Goal: Transaction & Acquisition: Purchase product/service

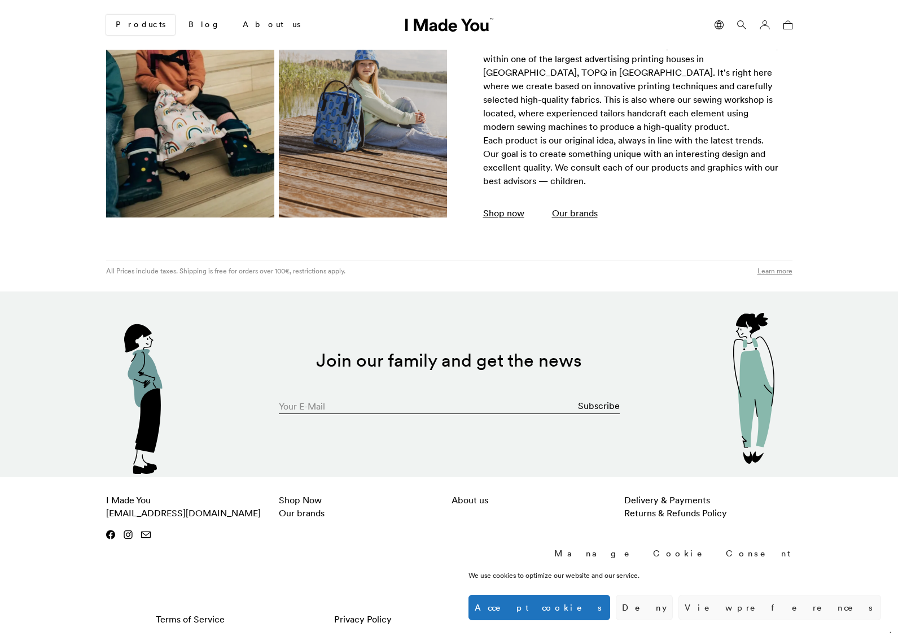
scroll to position [1970, 0]
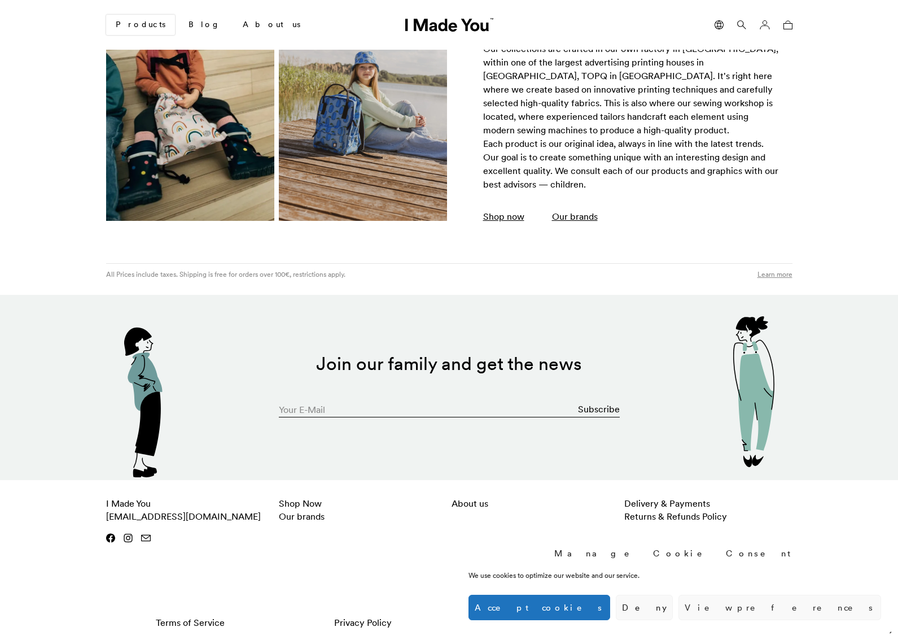
click at [610, 603] on button "Accept cookies" at bounding box center [540, 607] width 142 height 25
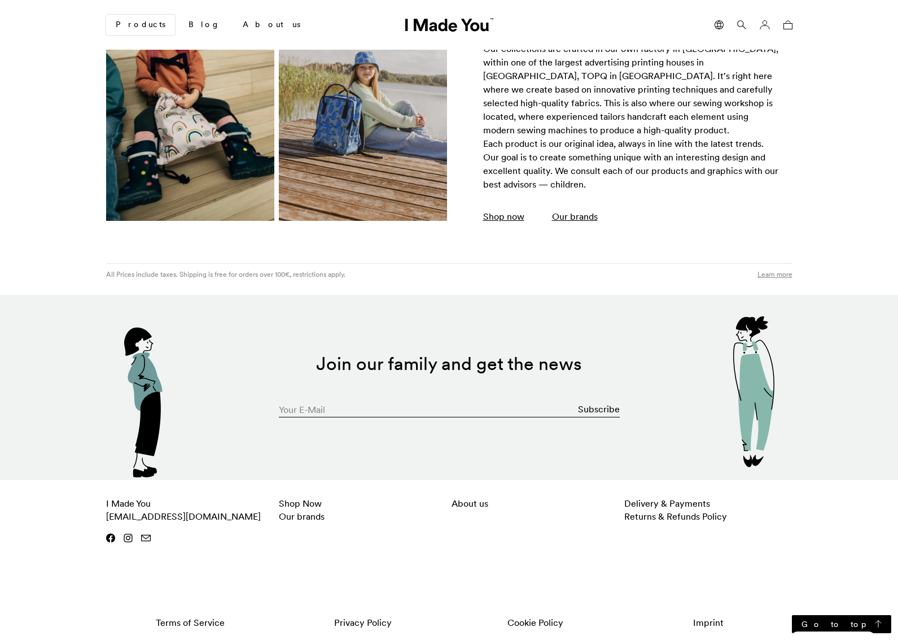
scroll to position [0, 0]
click at [480, 498] on link "About us" at bounding box center [470, 503] width 37 height 11
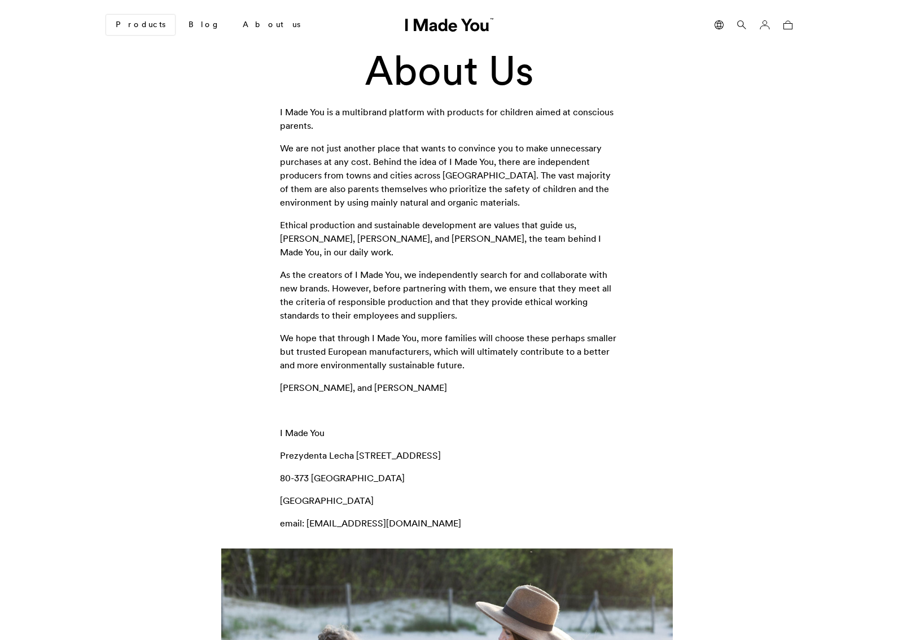
click at [423, 25] on icon at bounding box center [421, 25] width 14 height 12
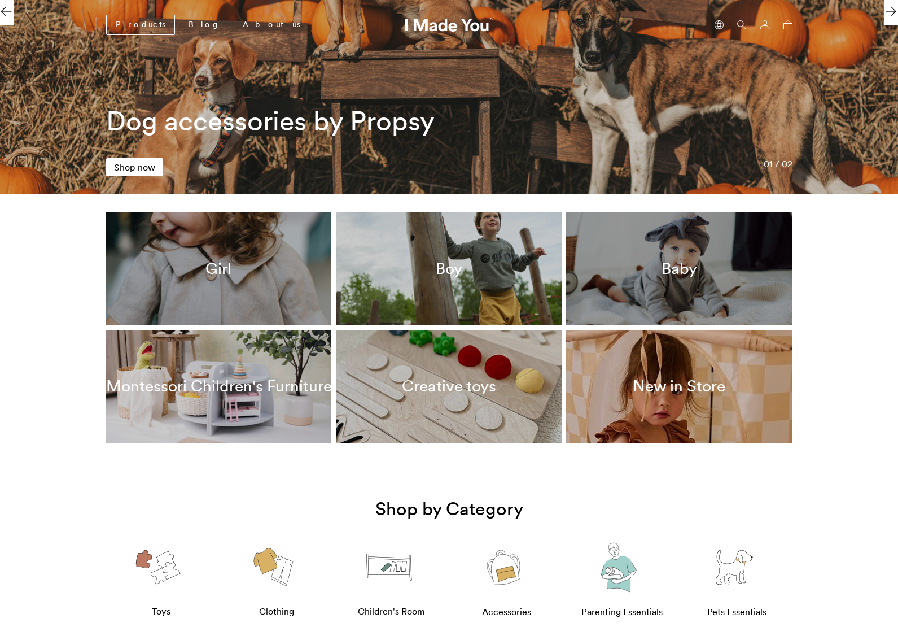
scroll to position [168, 0]
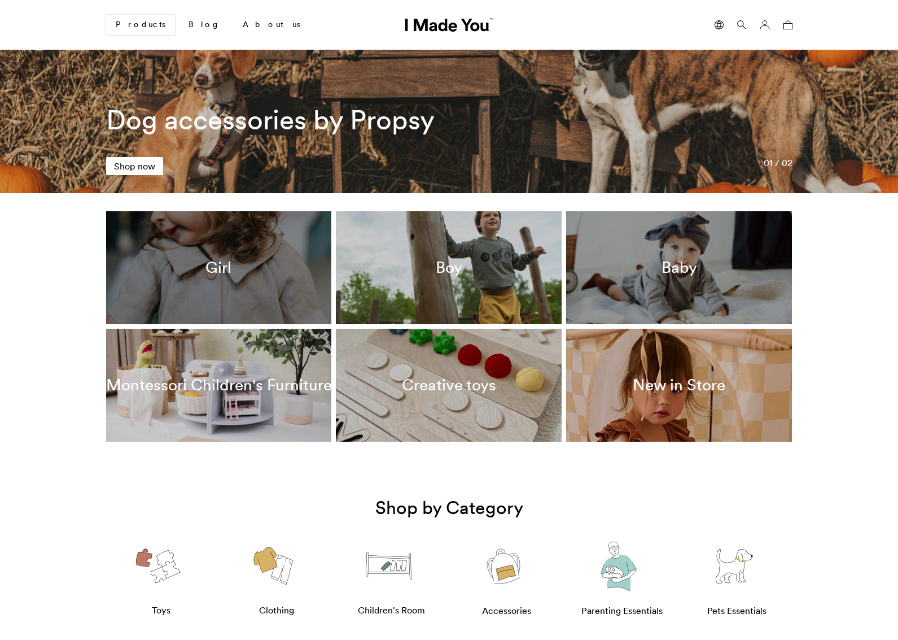
click at [207, 273] on h3 "Girl" at bounding box center [219, 267] width 26 height 19
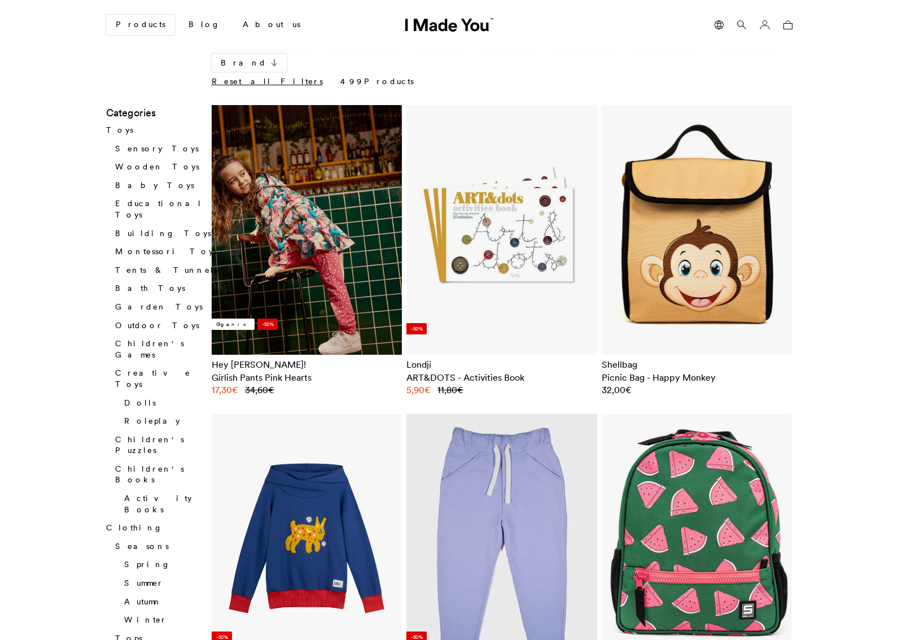
click at [382, 243] on img at bounding box center [307, 230] width 191 height 250
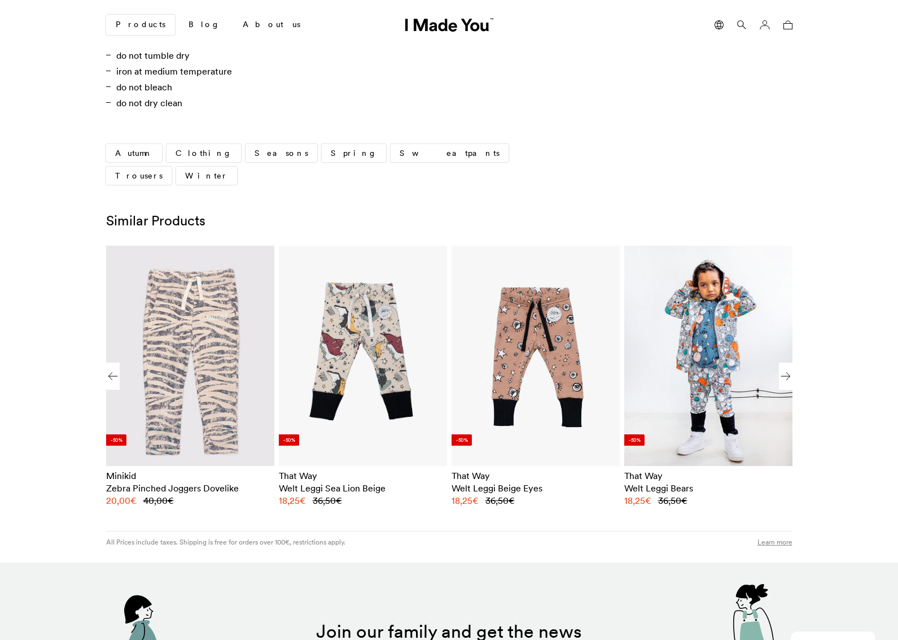
scroll to position [825, 0]
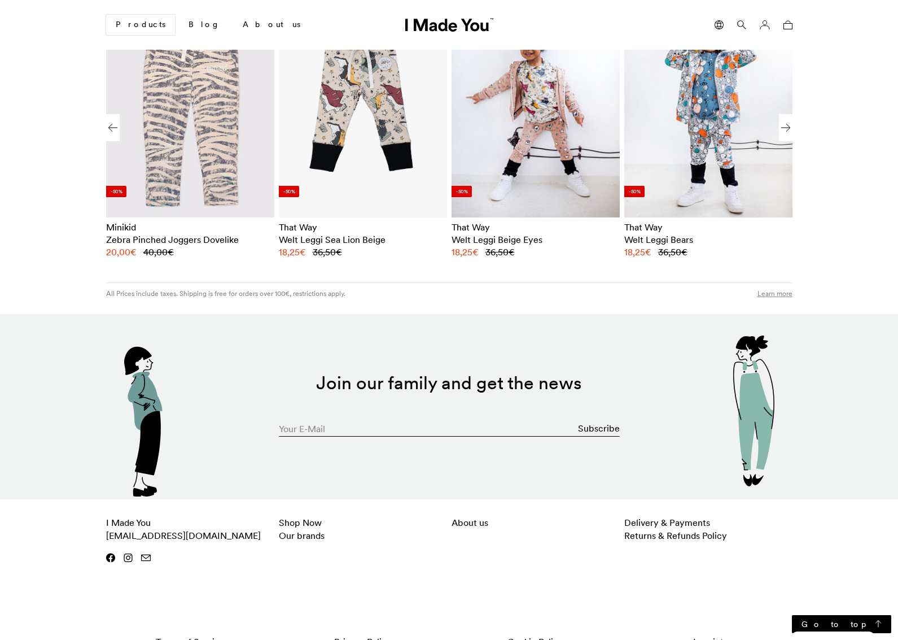
click at [862, 124] on section "Similar Products -50% That Way Welt Leggi Antracite Eyes 36,50 € 18,25 €" at bounding box center [449, 111] width 898 height 294
